Goal: Transaction & Acquisition: Purchase product/service

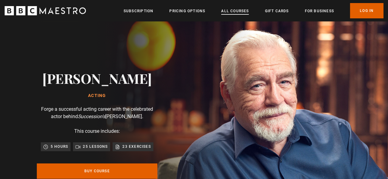
click at [228, 12] on link "All Courses" at bounding box center [235, 11] width 28 height 6
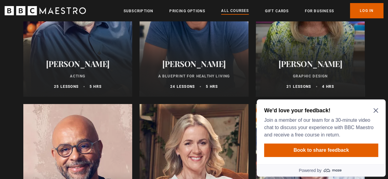
scroll to position [1063, 0]
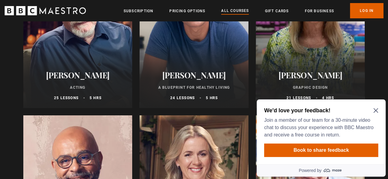
drag, startPoint x: 390, startPoint y: 13, endPoint x: 374, endPoint y: 70, distance: 58.5
click at [79, 90] on p "Acting" at bounding box center [78, 88] width 94 height 6
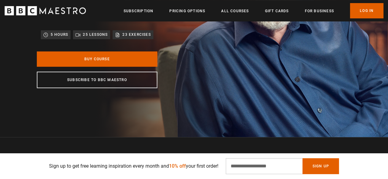
scroll to position [92, 0]
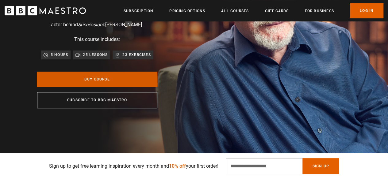
click at [99, 79] on link "Buy Course" at bounding box center [97, 79] width 120 height 15
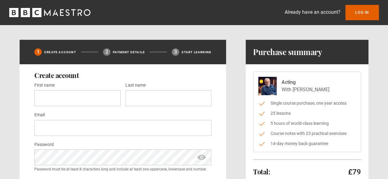
drag, startPoint x: 389, startPoint y: 21, endPoint x: 392, endPoint y: 6, distance: 15.0
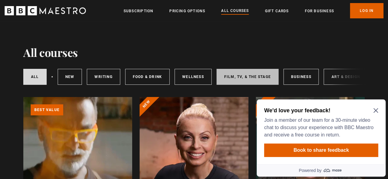
click at [230, 78] on link "Film, TV, & The Stage" at bounding box center [247, 77] width 62 height 16
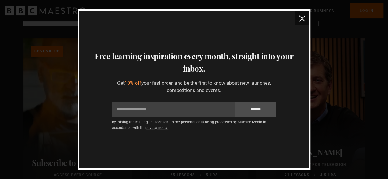
scroll to position [49, 0]
